Goal: Navigation & Orientation: Understand site structure

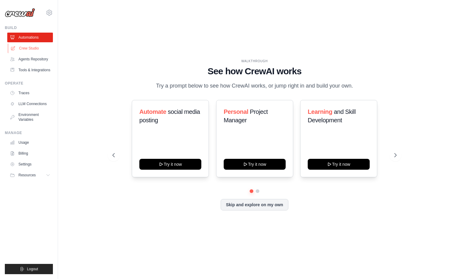
click at [23, 47] on link "Crew Studio" at bounding box center [31, 48] width 46 height 10
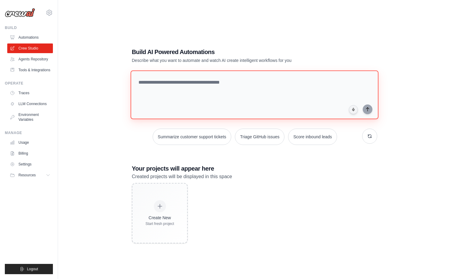
click at [178, 89] on textarea at bounding box center [254, 94] width 248 height 49
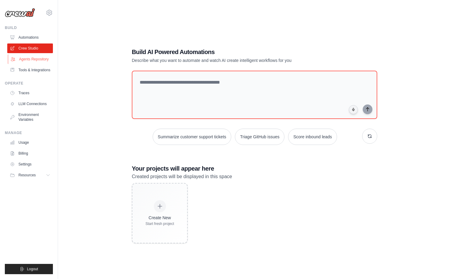
click at [32, 56] on link "Agents Repository" at bounding box center [31, 59] width 46 height 10
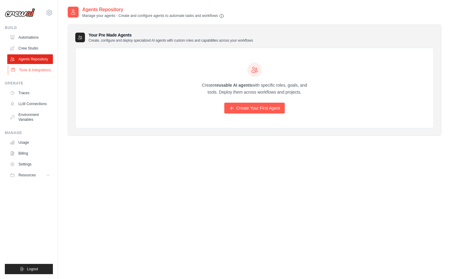
click at [27, 68] on link "Tools & Integrations" at bounding box center [31, 70] width 46 height 10
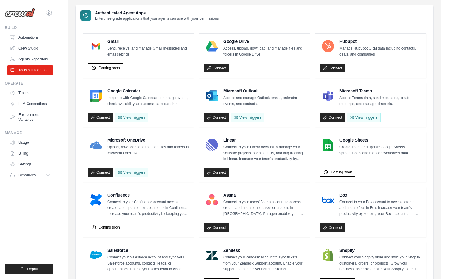
scroll to position [40, 0]
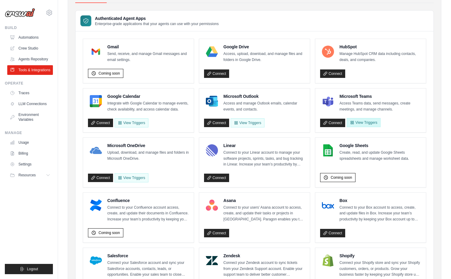
click at [362, 122] on button "View Triggers" at bounding box center [363, 122] width 34 height 9
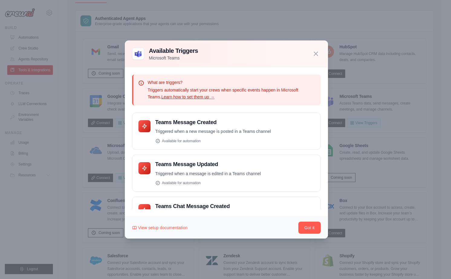
scroll to position [0, 0]
click at [316, 53] on icon "button" at bounding box center [316, 54] width 4 height 4
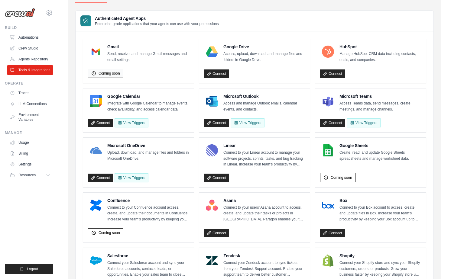
click at [104, 73] on span "Coming soon" at bounding box center [108, 73] width 21 height 5
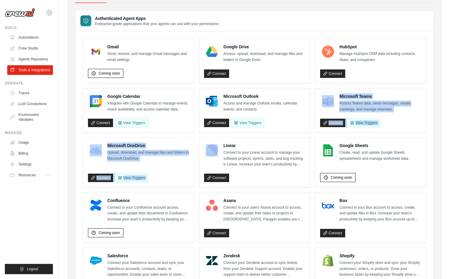
drag, startPoint x: 305, startPoint y: 139, endPoint x: 300, endPoint y: 124, distance: 15.6
click at [300, 124] on ul "Gmail Send, receive, and manage Gmail messages and email settings. Coming soon …" at bounding box center [254, 279] width 343 height 480
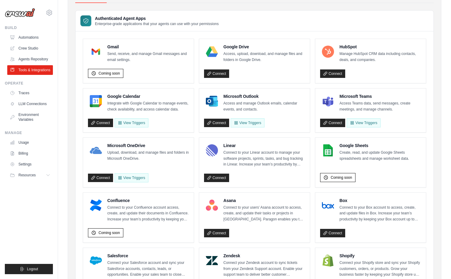
click at [281, 156] on p "Connect to your Linear account to manage your software projects, sprints, tasks…" at bounding box center [264, 159] width 82 height 18
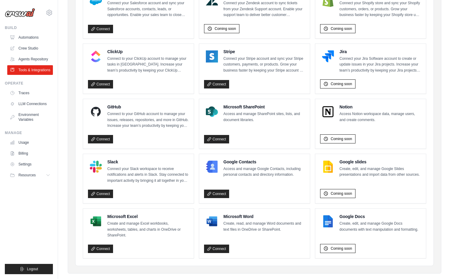
scroll to position [301, 0]
